Goal: Information Seeking & Learning: Learn about a topic

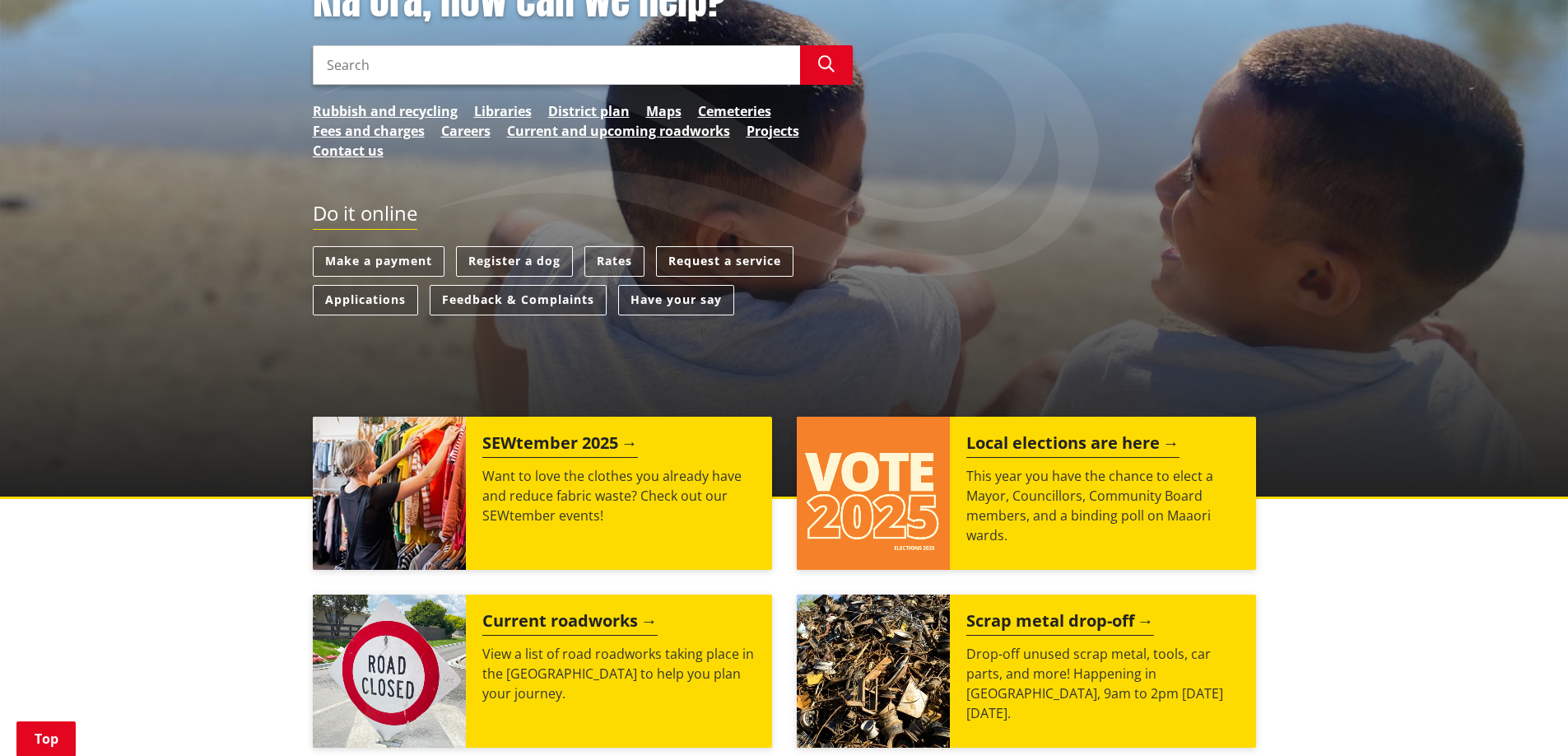
scroll to position [329, 0]
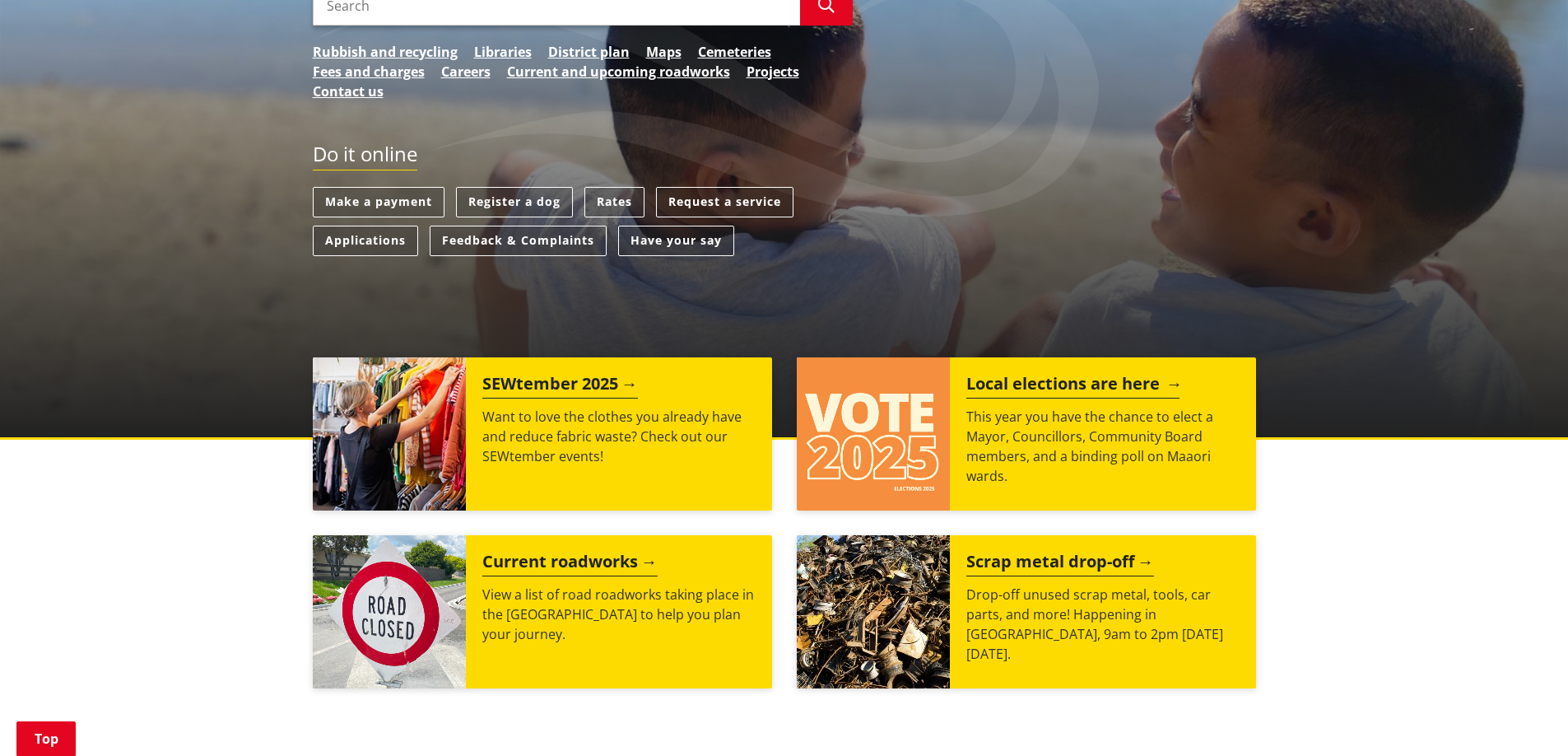
click at [1043, 384] on h2 "Local elections are here" at bounding box center [1073, 387] width 213 height 25
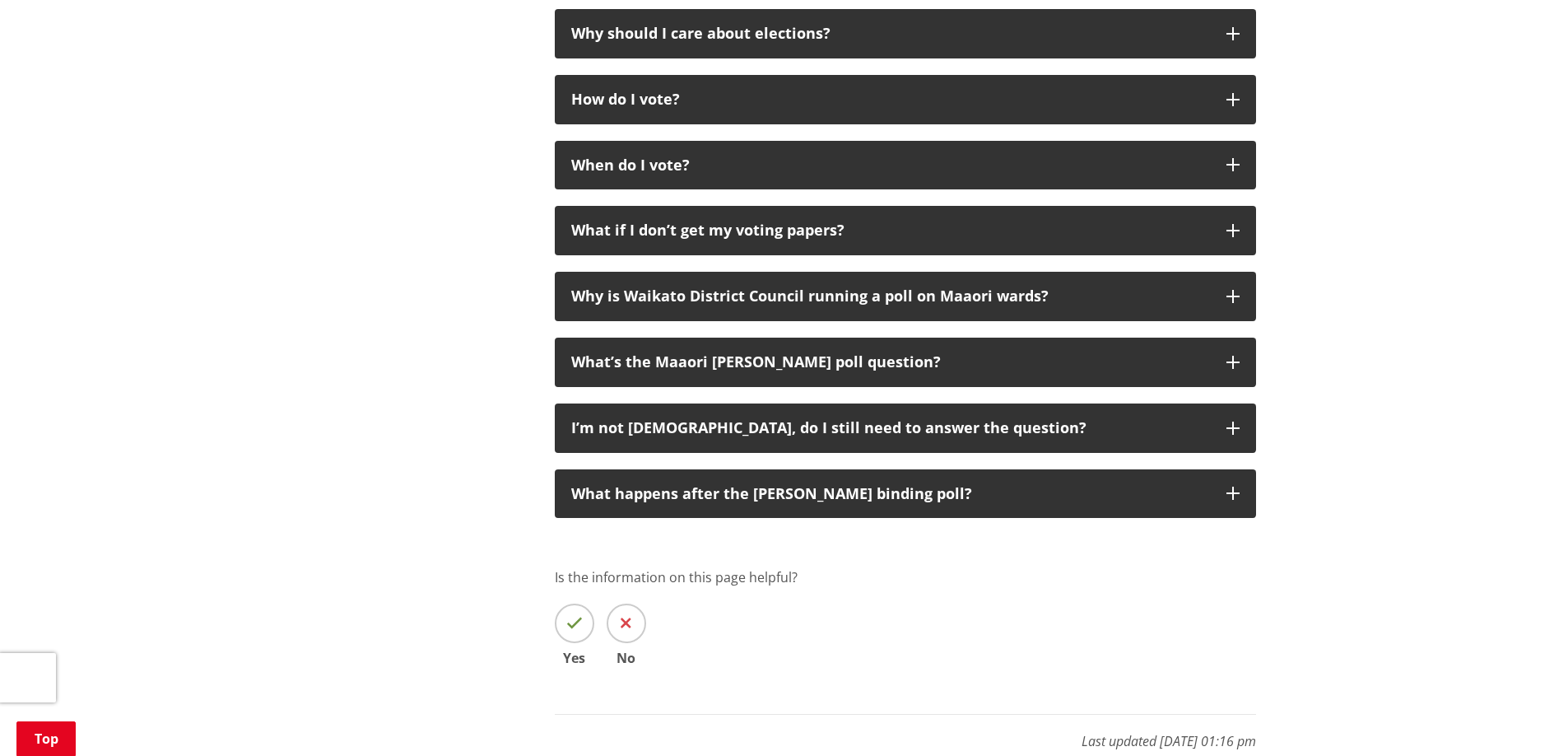
scroll to position [1812, 0]
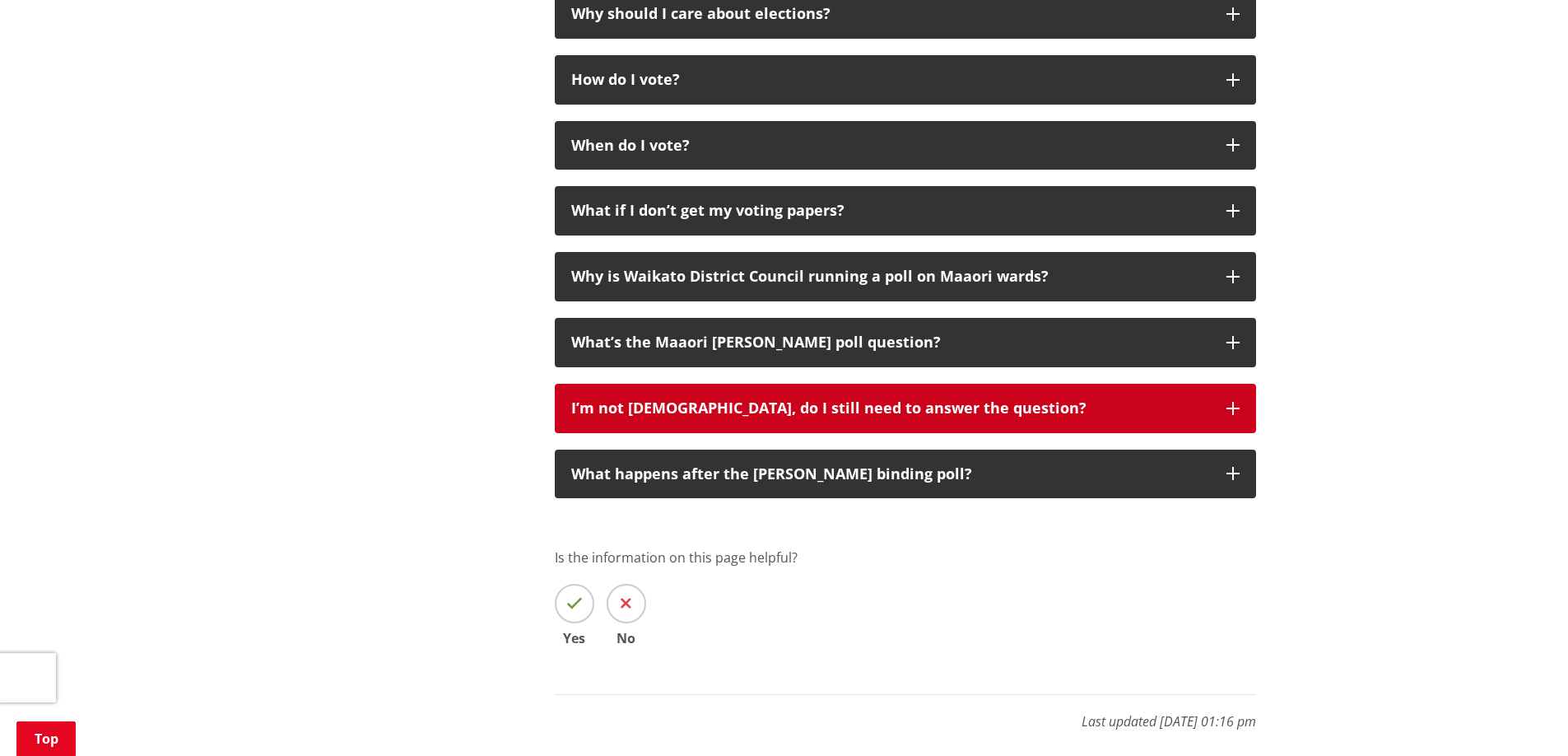
click at [1228, 400] on button "I’m not Māori, do I still need to answer the question?" at bounding box center [906, 408] width 701 height 49
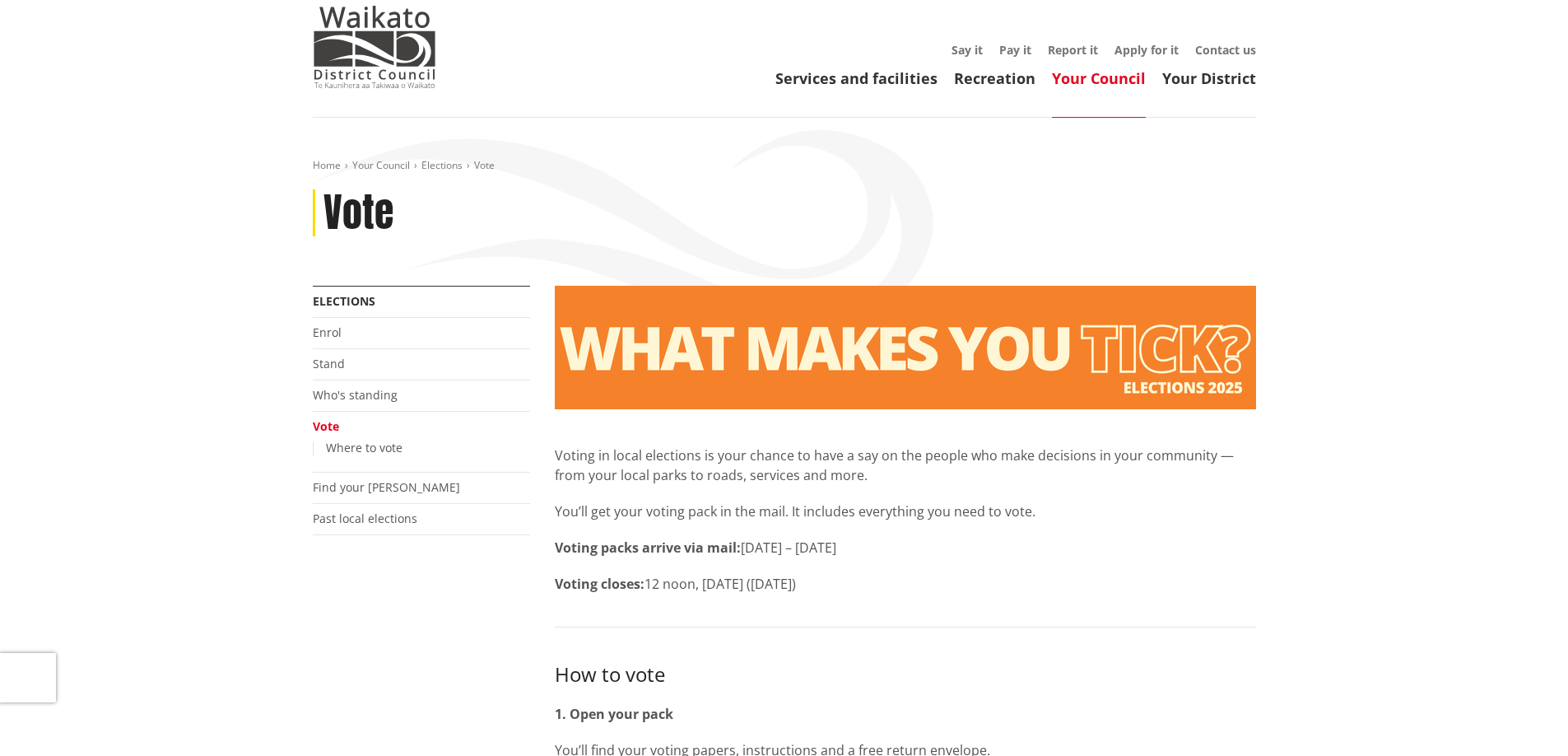
scroll to position [0, 0]
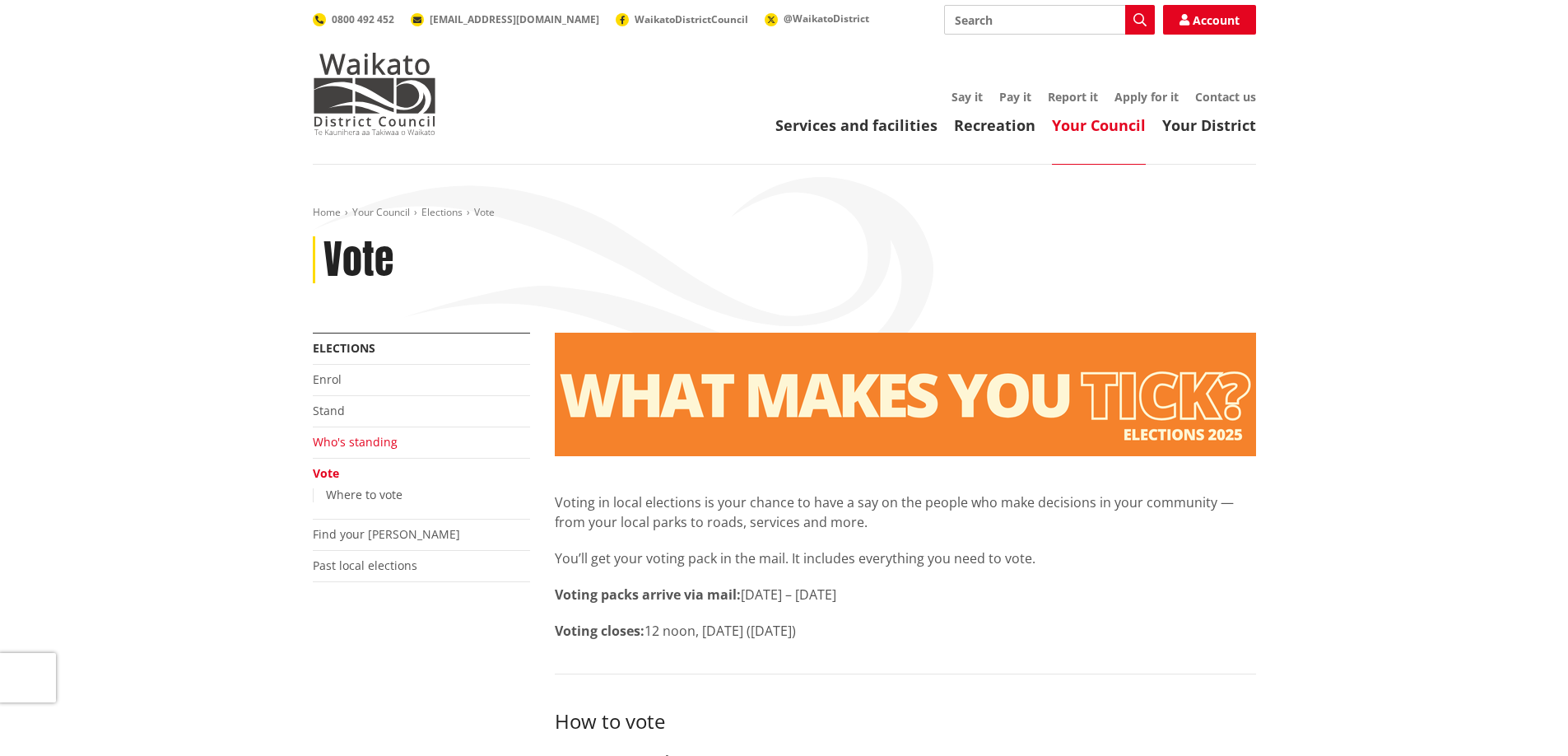
click at [344, 444] on link "Who's standing" at bounding box center [356, 442] width 85 height 16
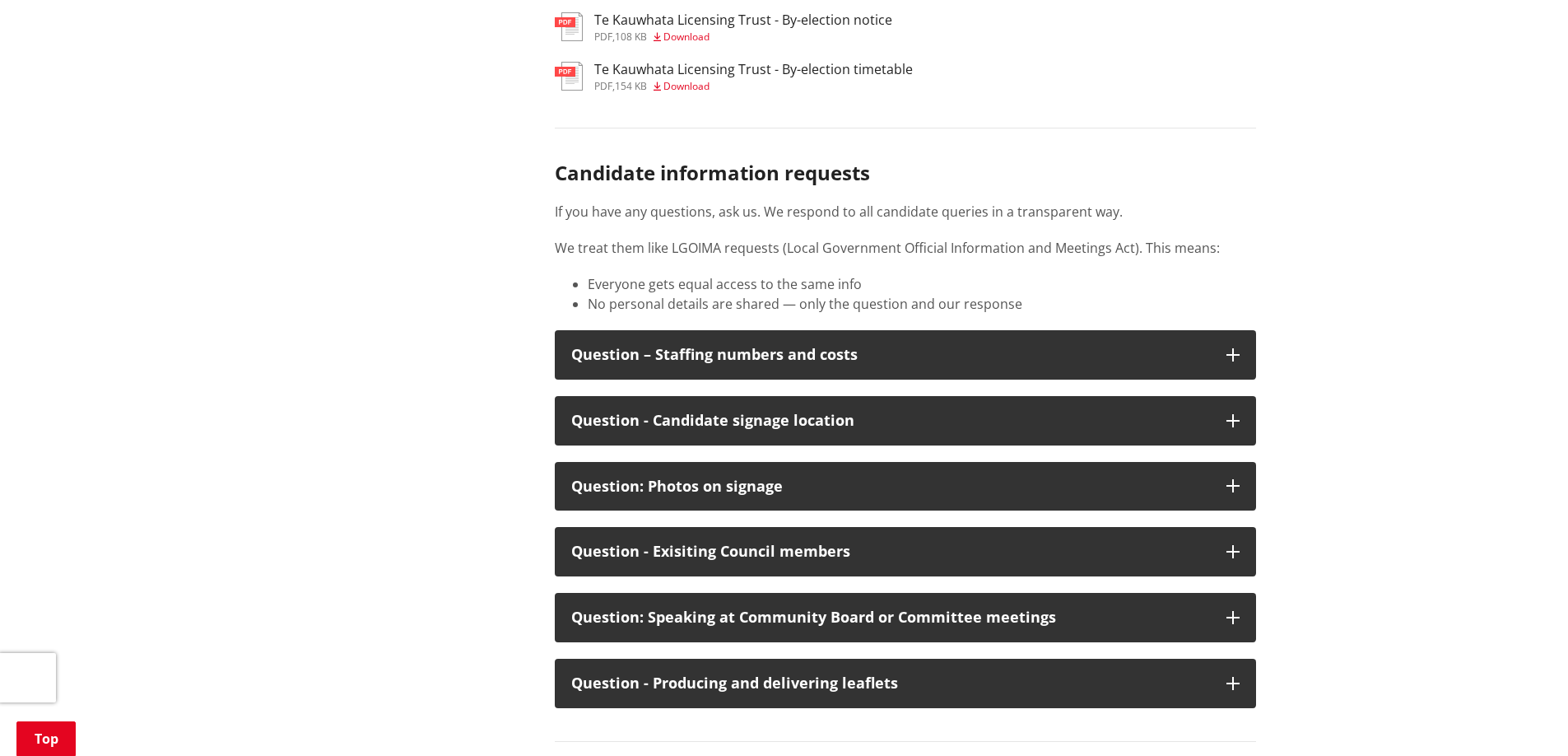
scroll to position [8567, 0]
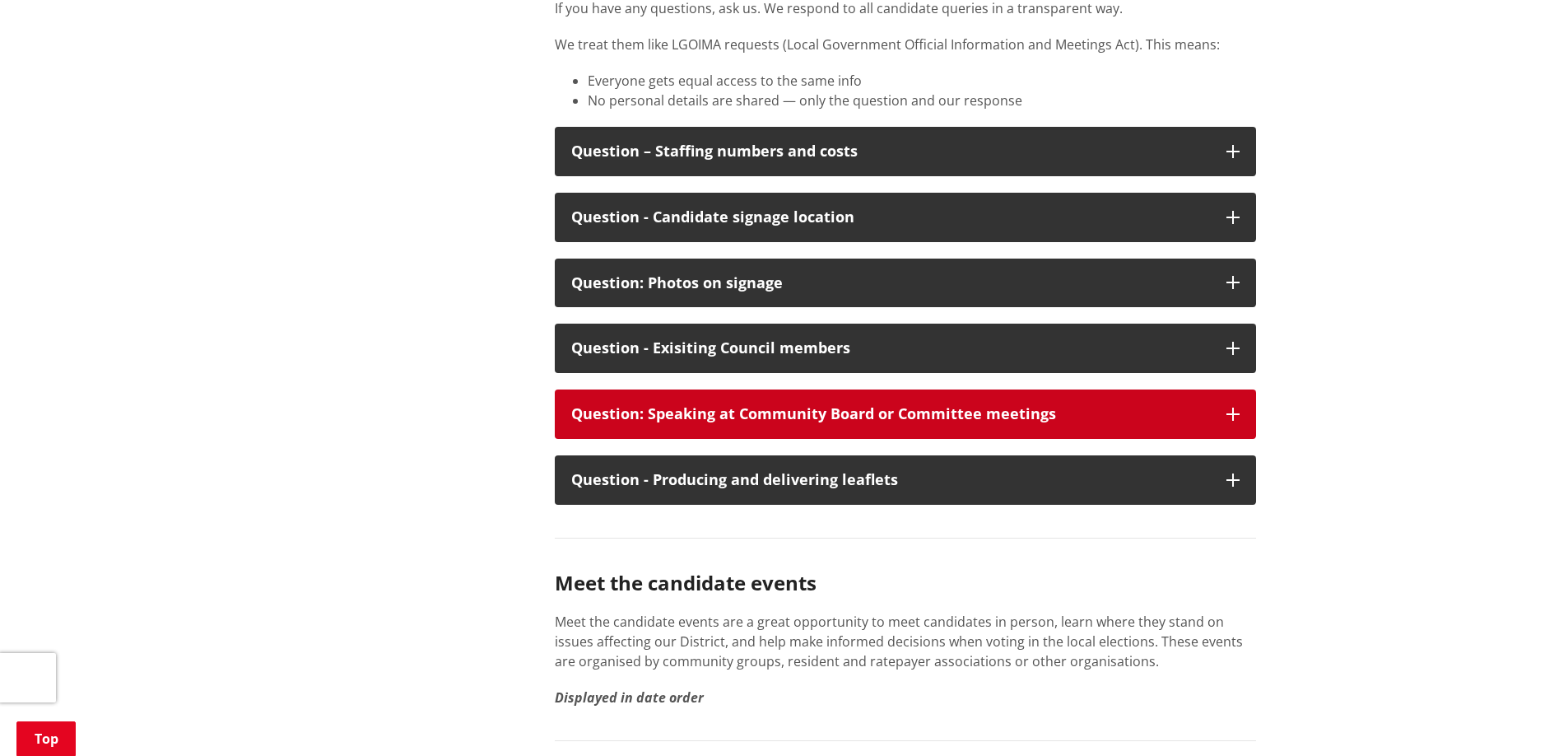
click at [1233, 421] on icon "button" at bounding box center [1233, 414] width 13 height 13
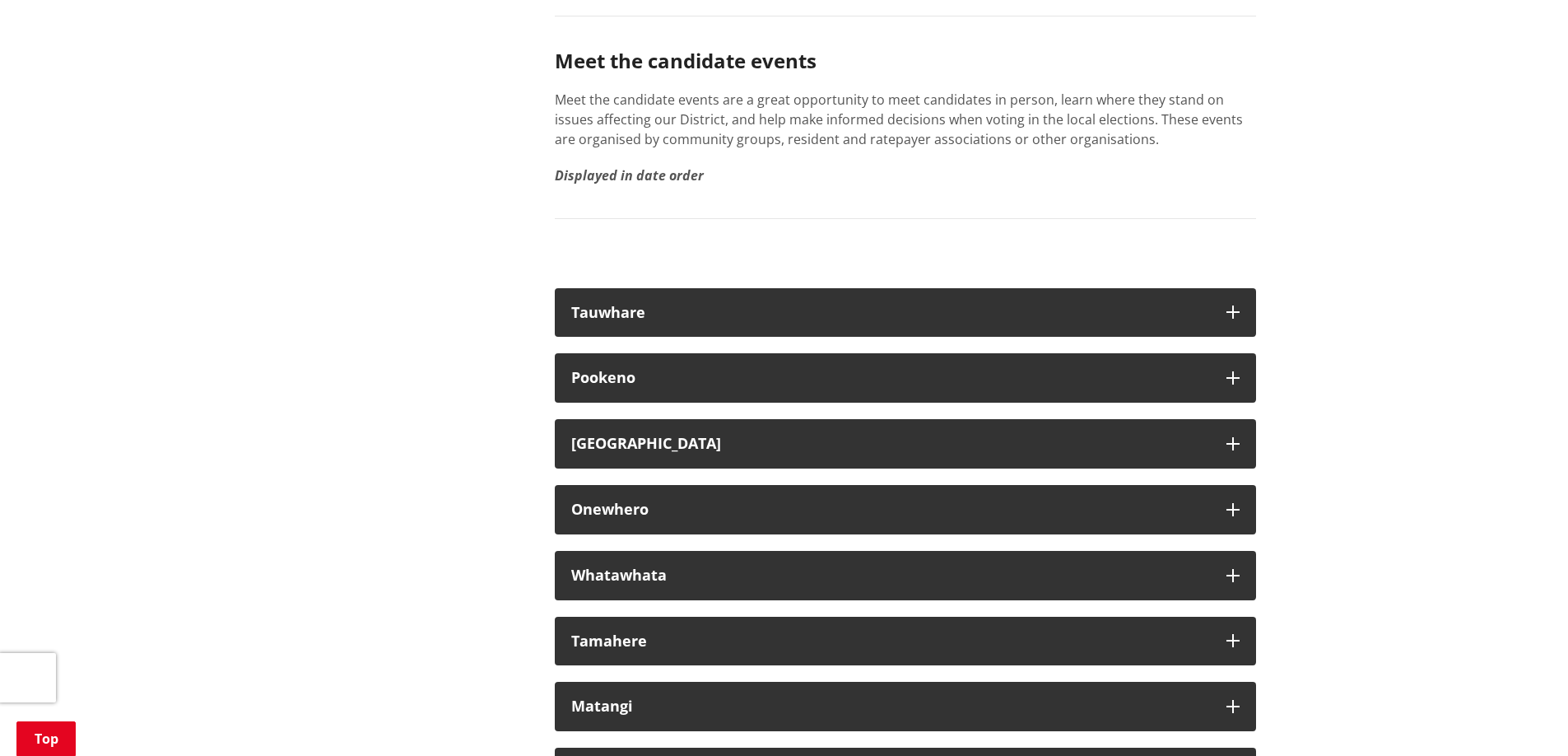
scroll to position [9308, 0]
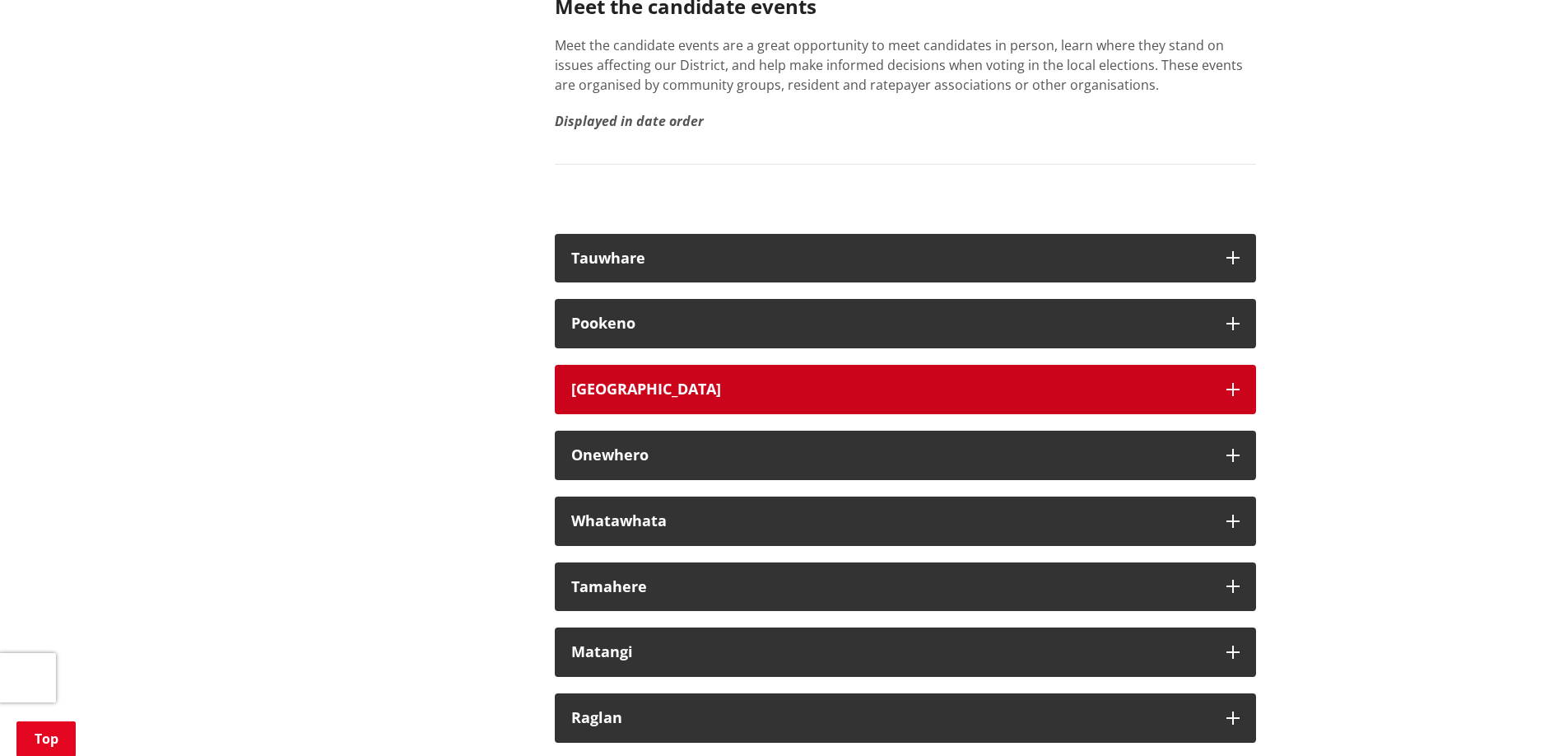
click at [1232, 396] on icon "button" at bounding box center [1233, 390] width 13 height 13
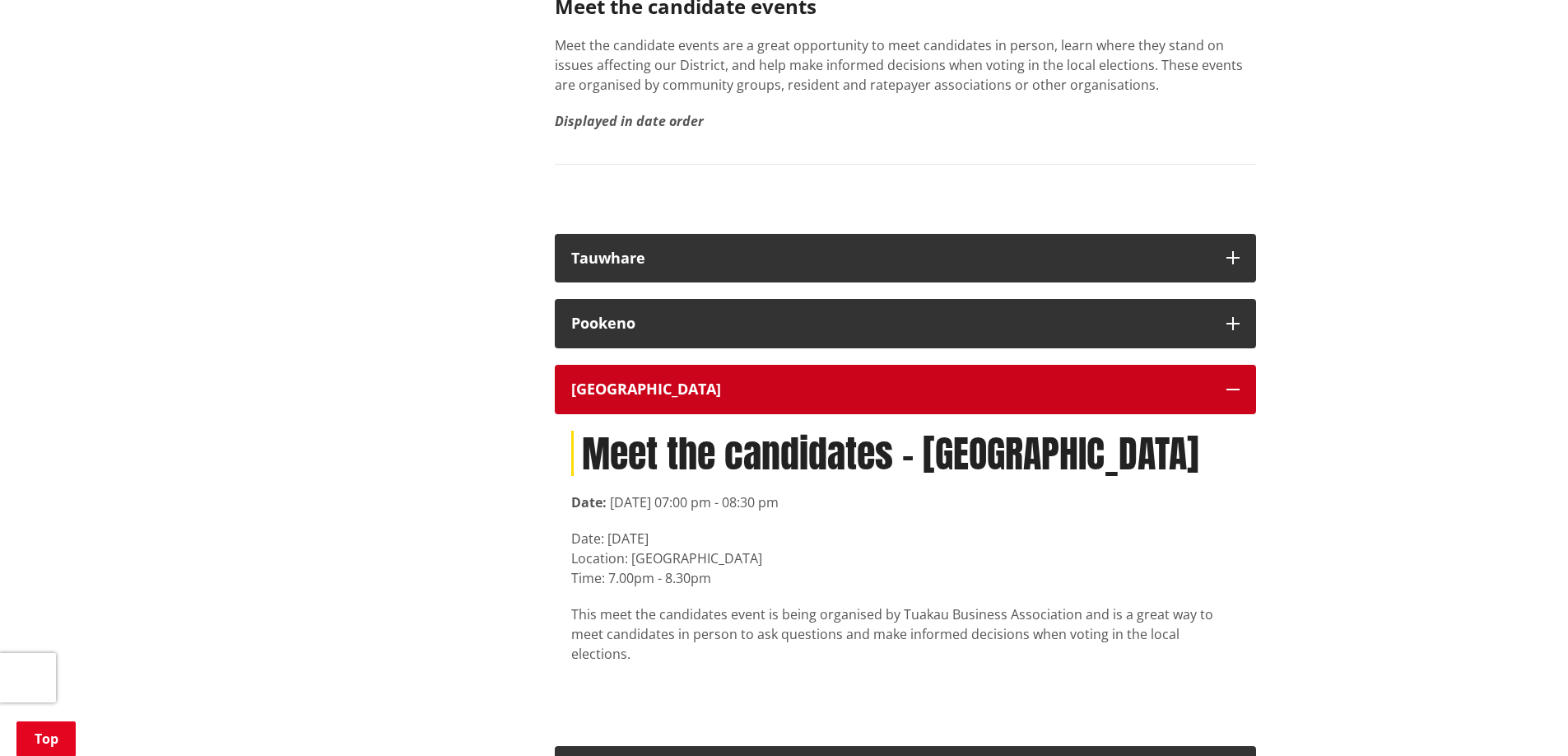
scroll to position [9390, 0]
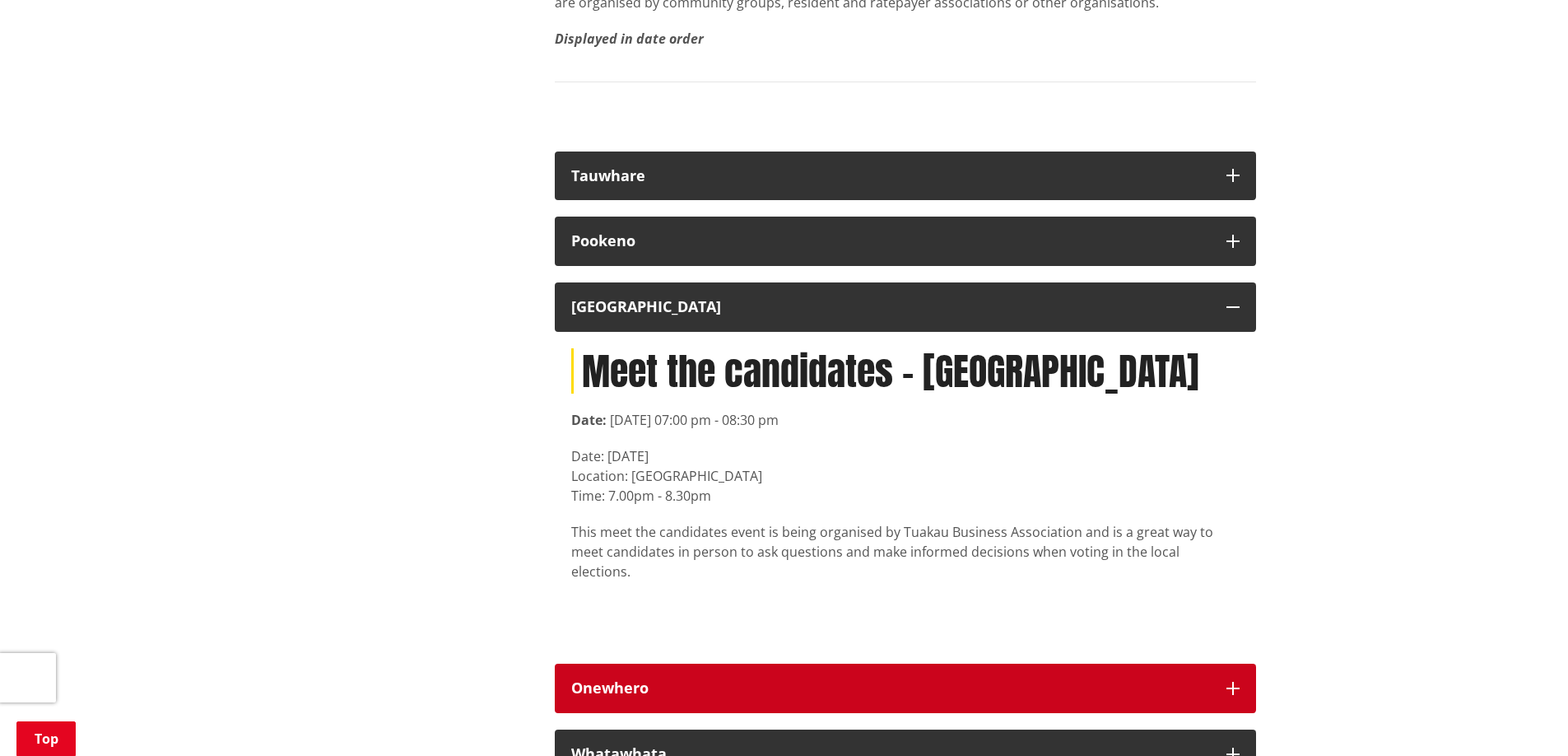
click at [1235, 695] on icon "button" at bounding box center [1233, 688] width 13 height 13
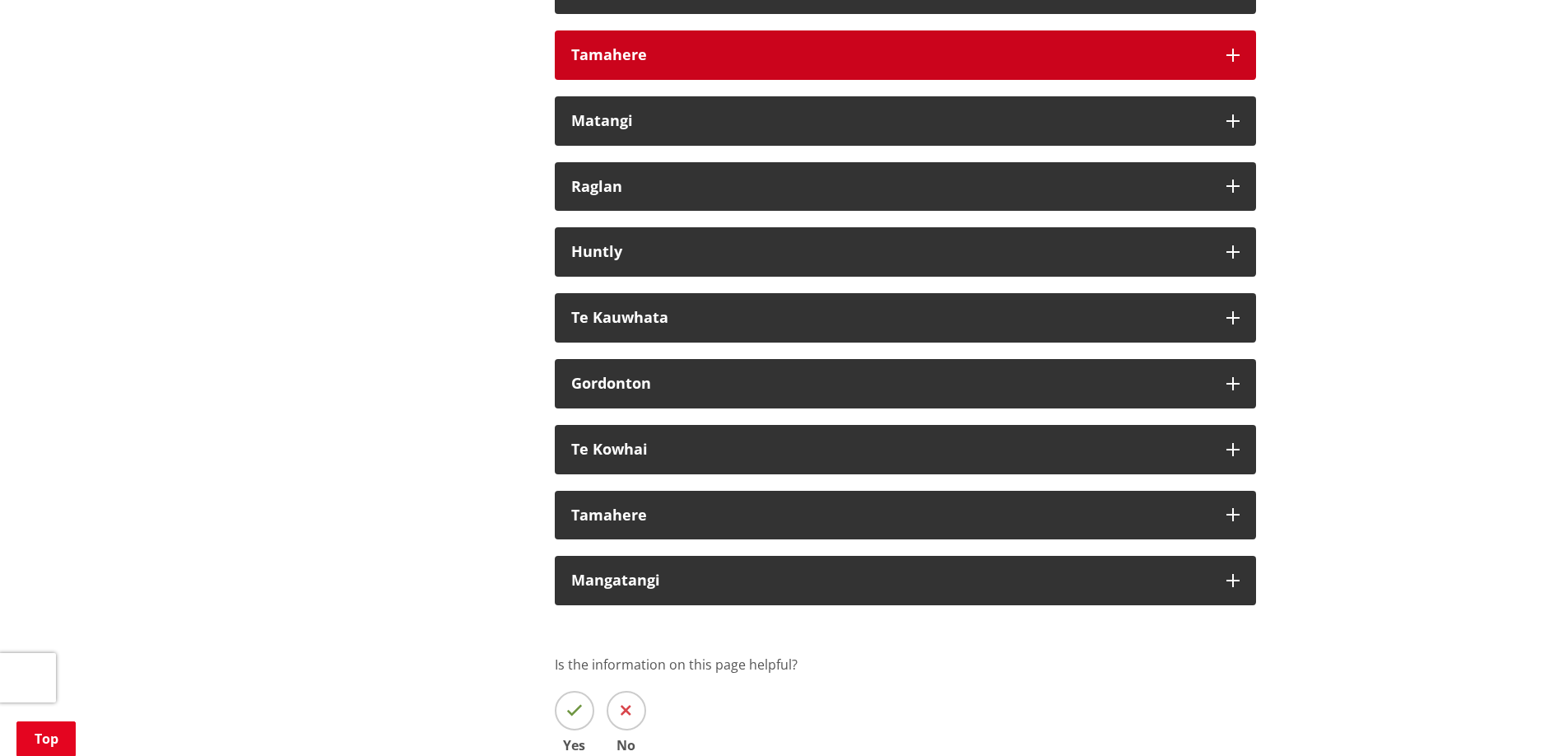
scroll to position [10461, 0]
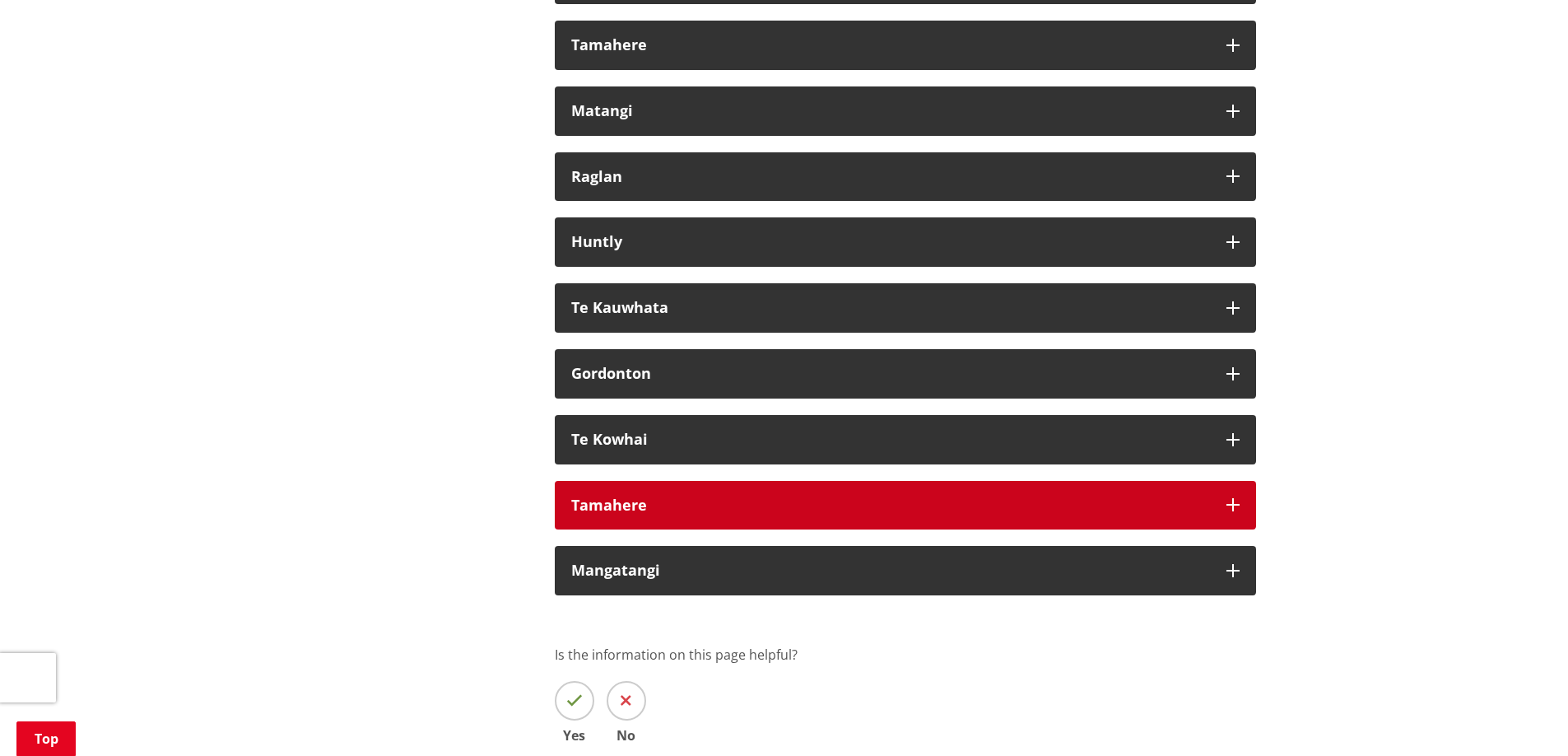
click at [1234, 500] on icon "button" at bounding box center [1233, 505] width 13 height 13
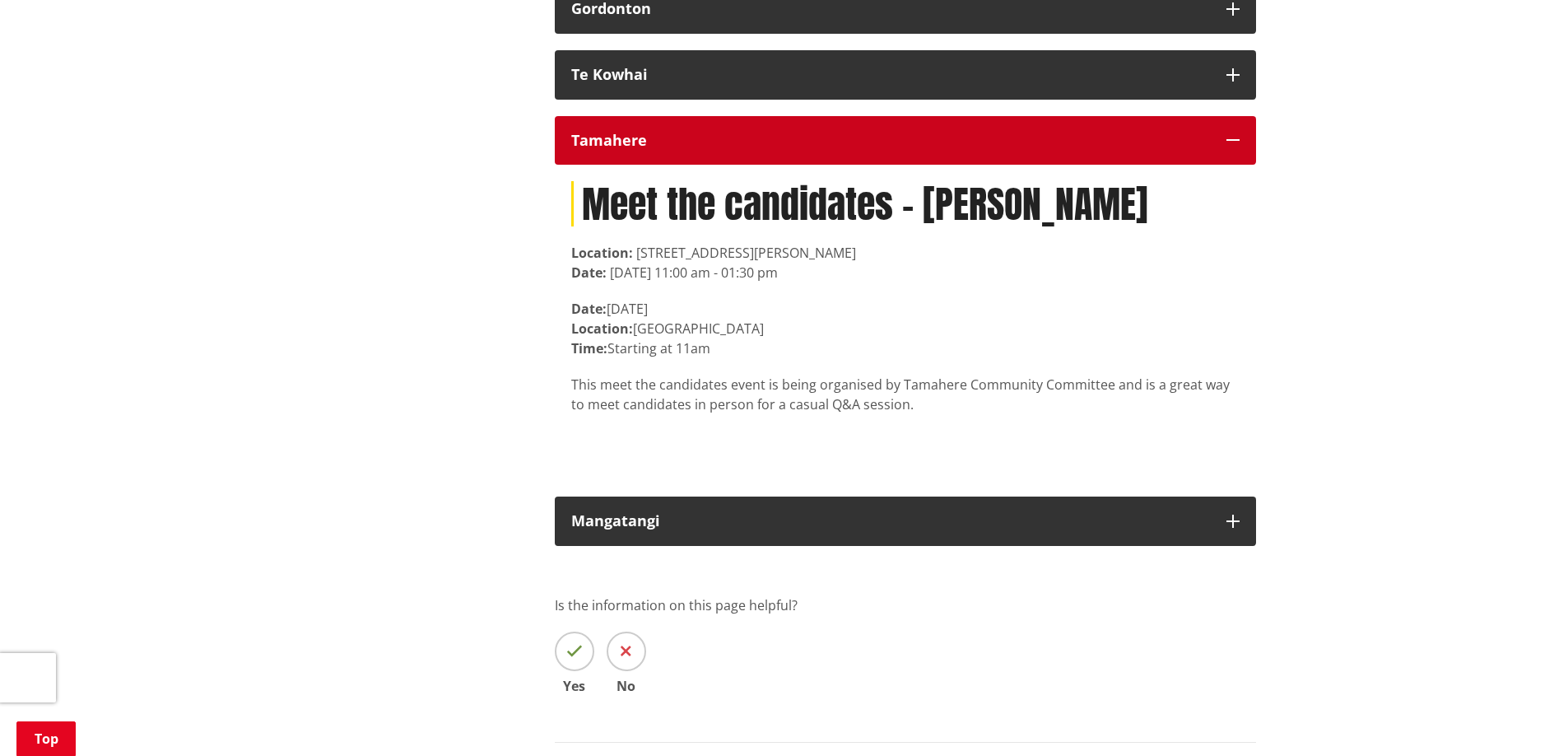
scroll to position [10873, 0]
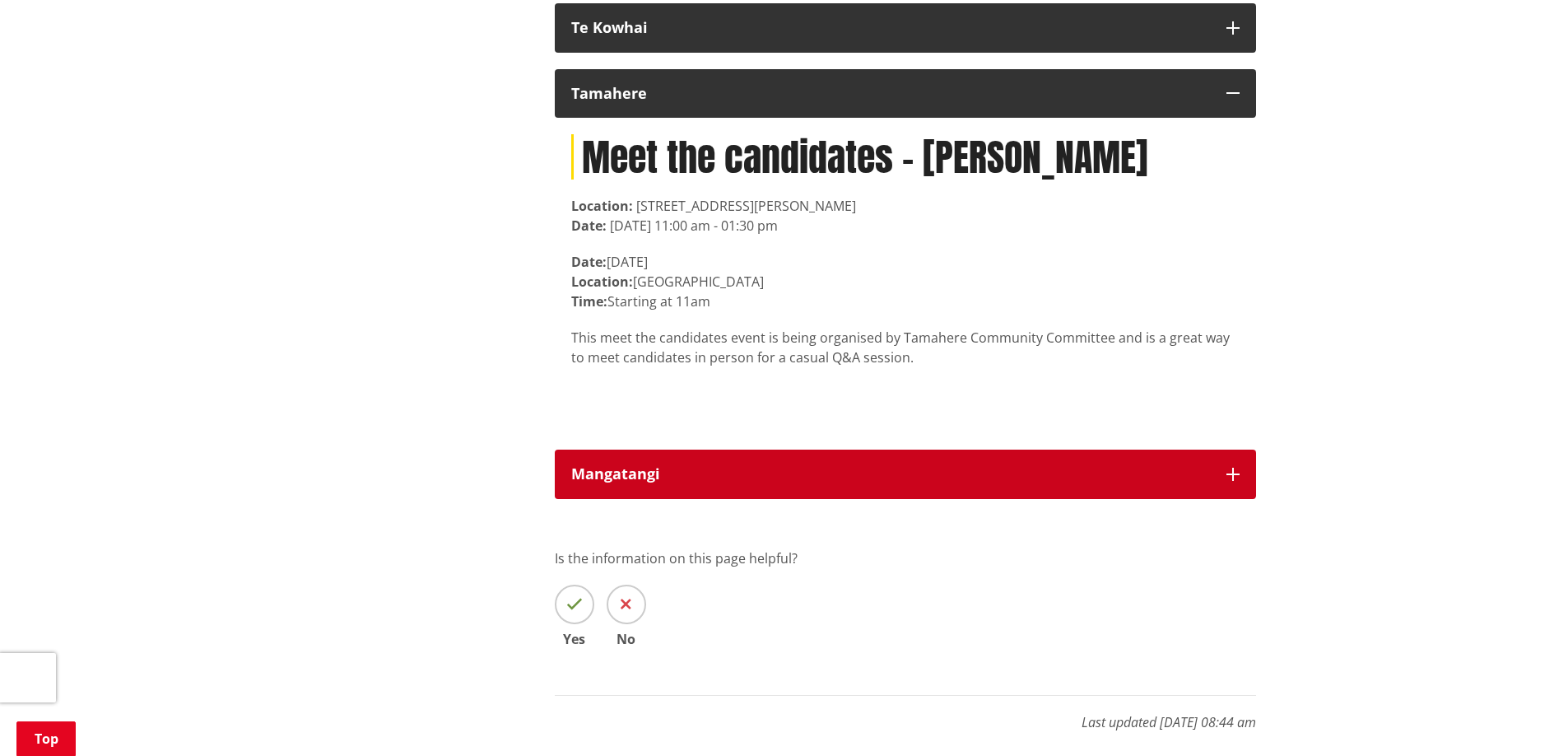
click at [1235, 476] on icon "button" at bounding box center [1233, 474] width 13 height 13
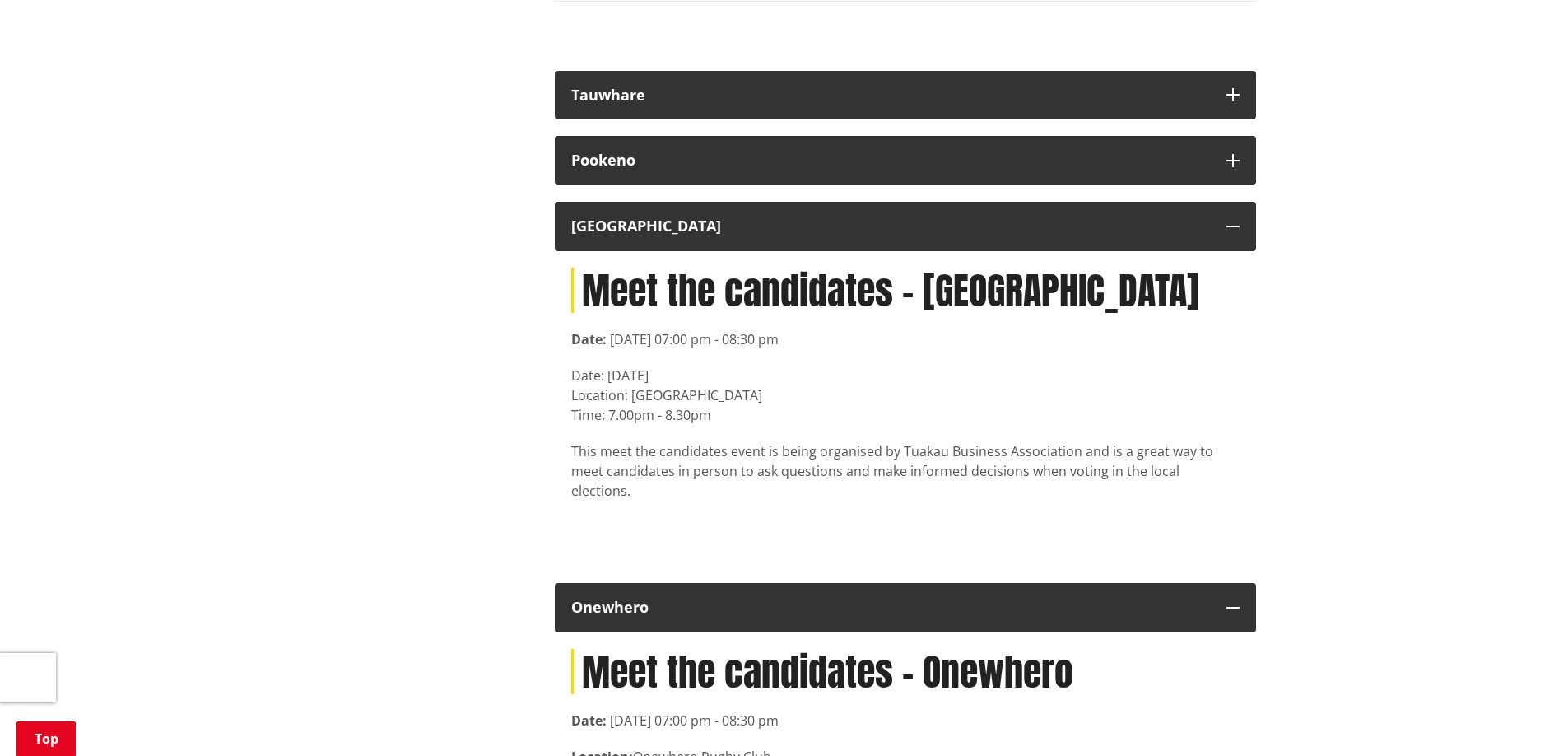
scroll to position [9390, 0]
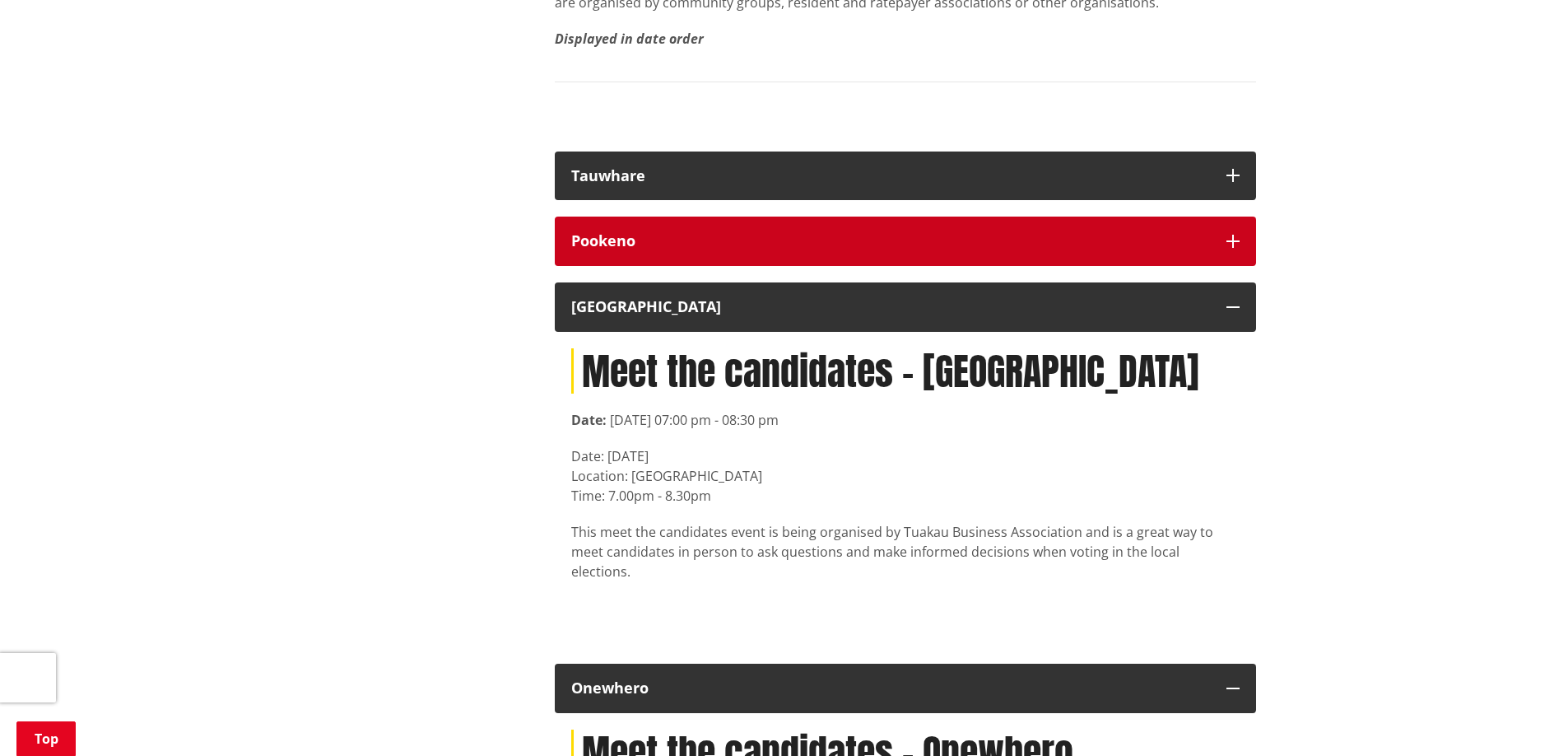
click at [1220, 266] on button "Pookeno" at bounding box center [906, 241] width 701 height 49
